Goal: Browse casually

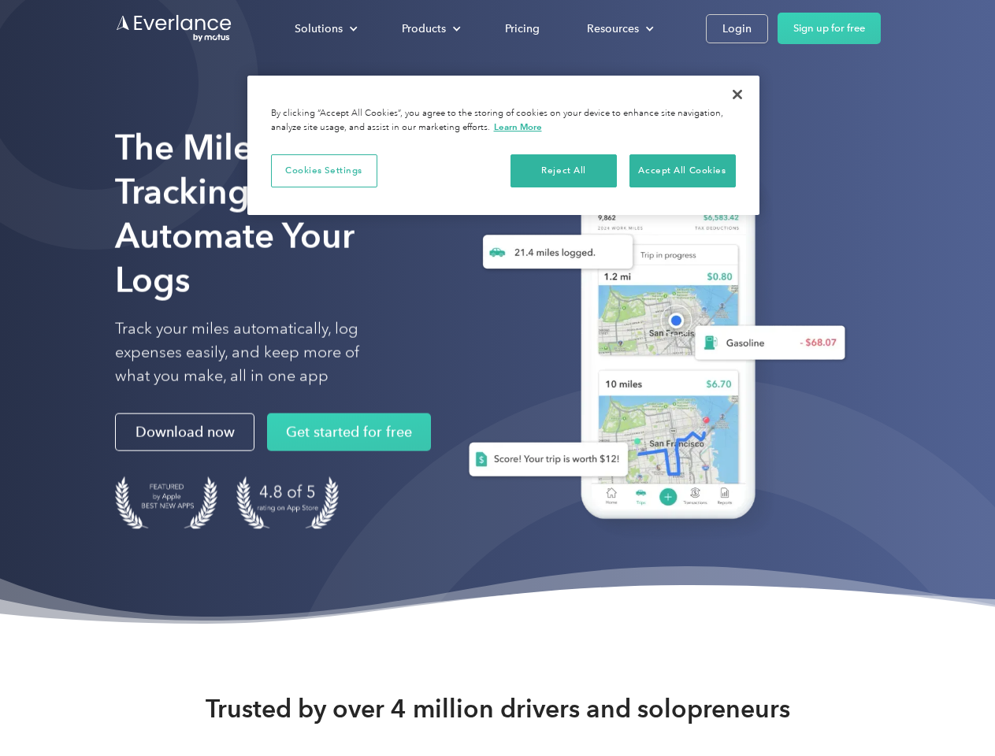
click at [325, 28] on div "Solutions" at bounding box center [318, 29] width 48 height 20
click at [429, 28] on div "Products" at bounding box center [424, 29] width 44 height 20
click at [618, 28] on div "Resources" at bounding box center [613, 29] width 52 height 20
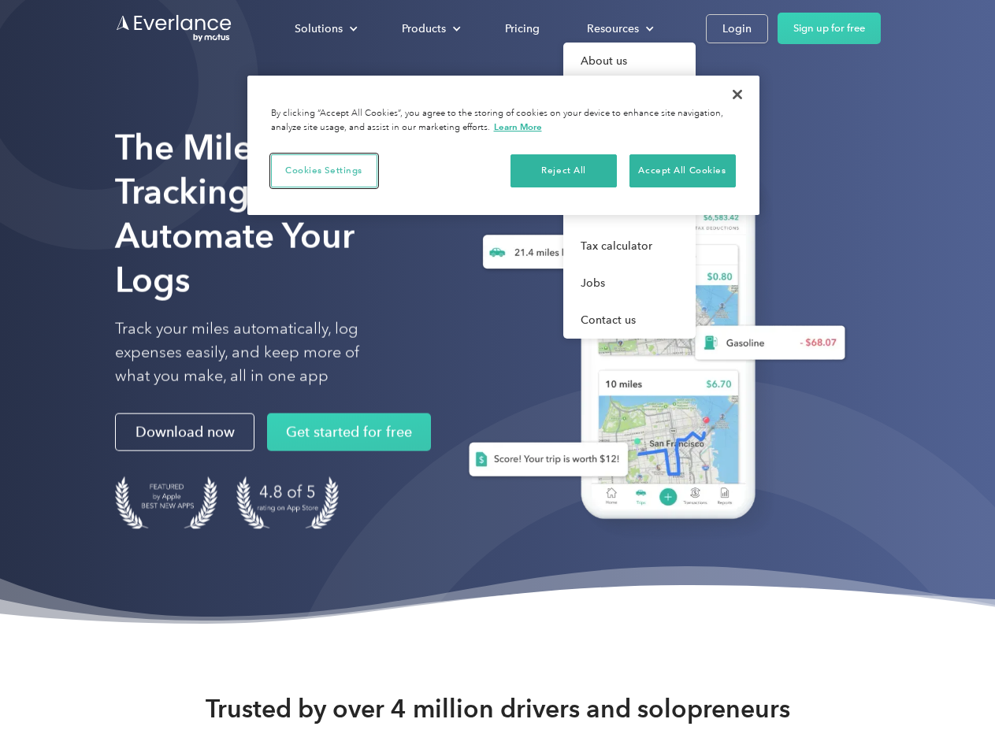
click at [324, 170] on button "Cookies Settings" at bounding box center [324, 170] width 106 height 33
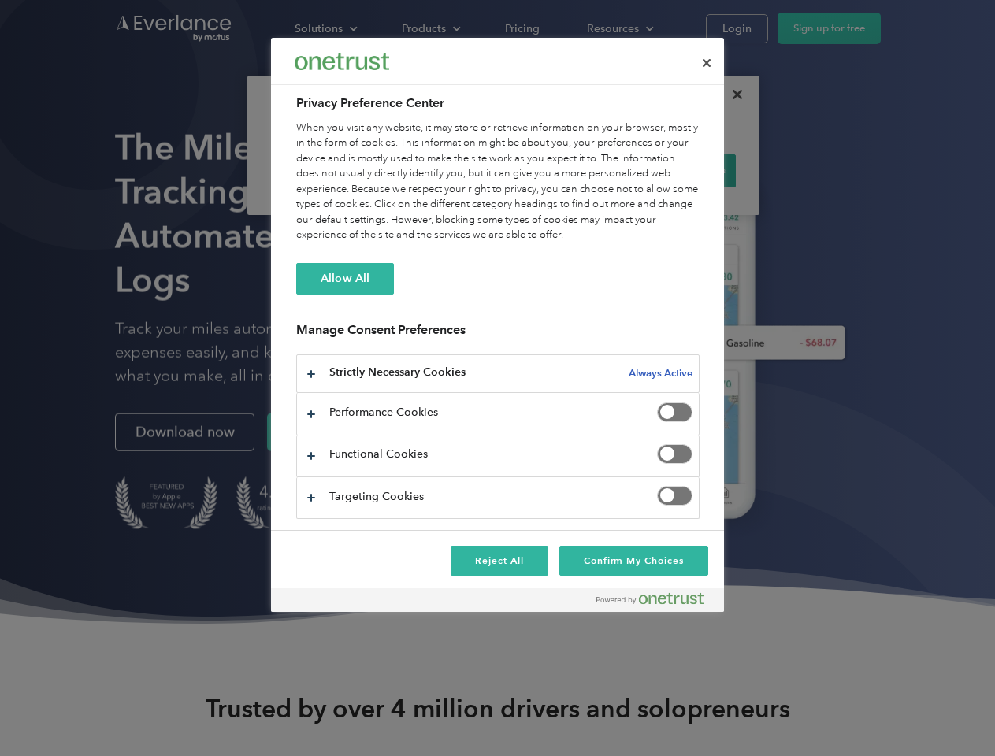
click at [564, 170] on div "When you visit any website, it may store or retrieve information on your browse…" at bounding box center [497, 181] width 403 height 123
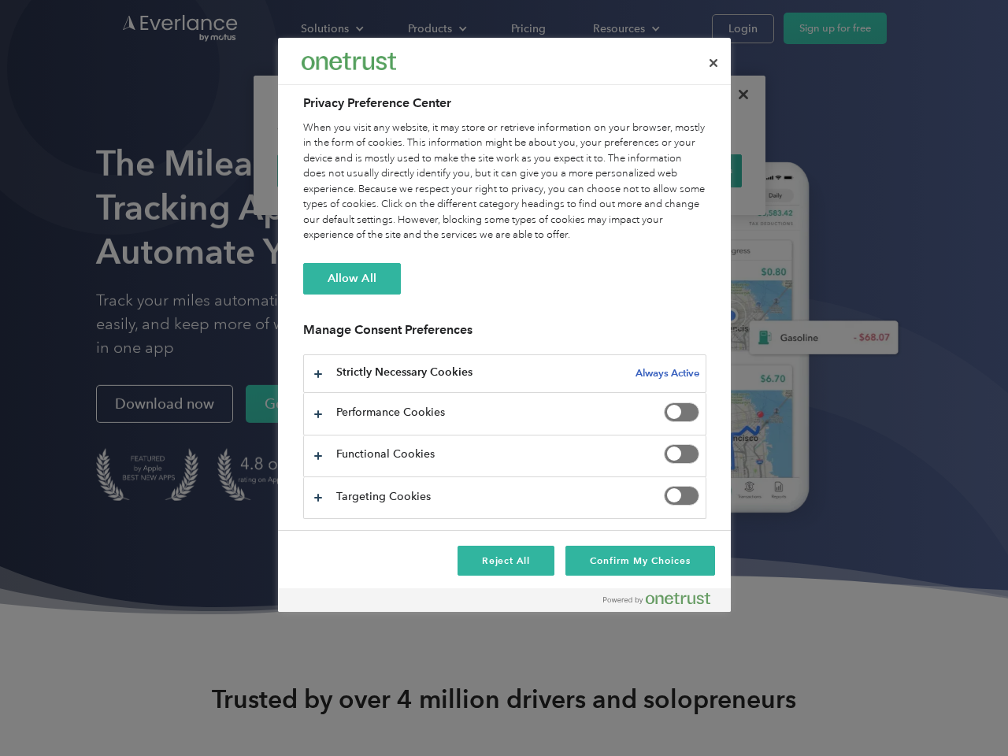
click at [682, 170] on div "When you visit any website, it may store or retrieve information on your browse…" at bounding box center [504, 181] width 403 height 123
click at [737, 94] on div at bounding box center [504, 378] width 1008 height 756
